Goal: Transaction & Acquisition: Purchase product/service

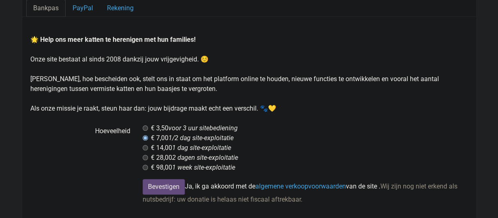
scroll to position [55, 0]
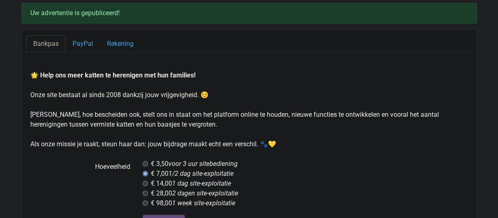
click at [46, 41] on font "Bankpas" at bounding box center [45, 44] width 25 height 8
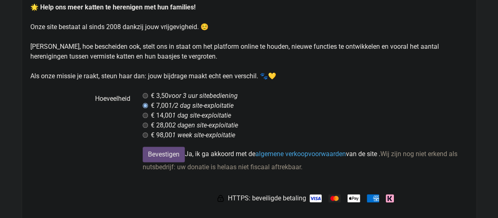
scroll to position [123, 0]
click at [333, 196] on img at bounding box center [334, 198] width 12 height 8
click at [331, 196] on img at bounding box center [334, 198] width 12 height 8
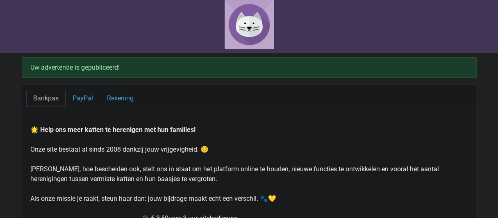
click at [43, 95] on font "Bankpas" at bounding box center [45, 98] width 25 height 8
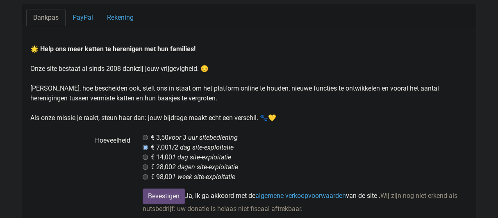
scroll to position [123, 0]
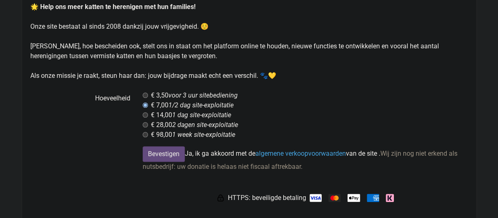
click at [331, 194] on img at bounding box center [334, 198] width 12 height 8
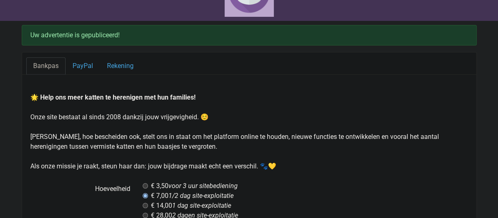
scroll to position [0, 0]
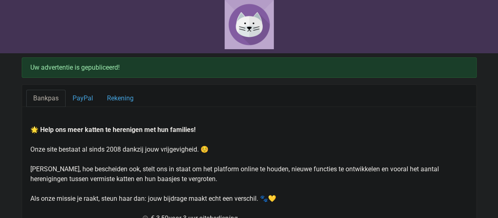
click at [44, 97] on font "Bankpas" at bounding box center [45, 98] width 25 height 8
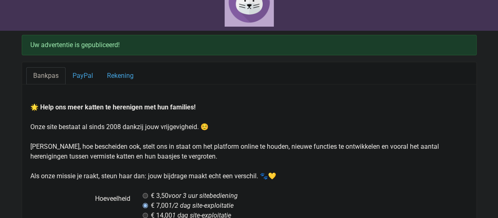
scroll to position [15, 0]
